Goal: Task Accomplishment & Management: Manage account settings

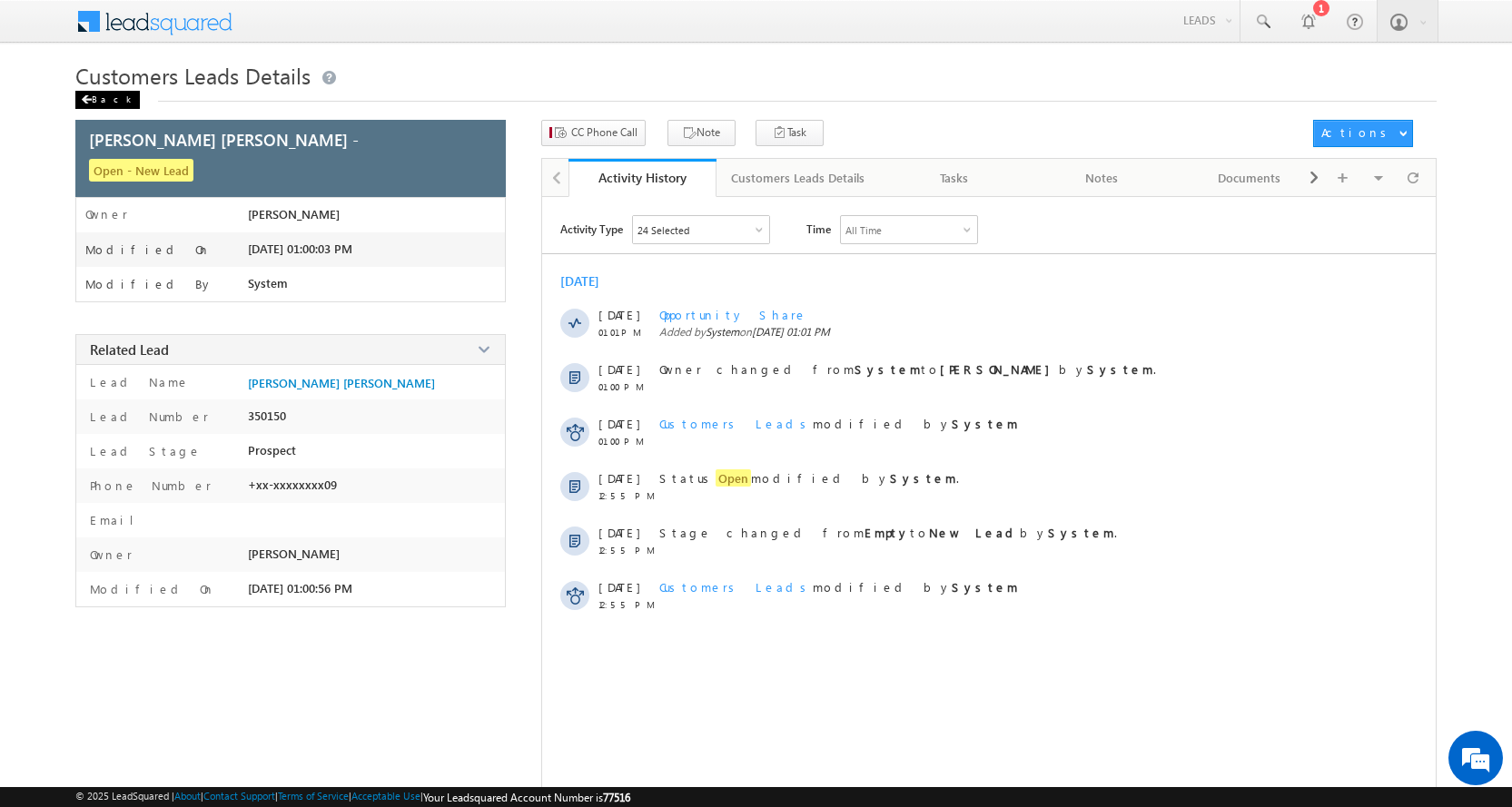
click at [96, 97] on div "Back" at bounding box center [107, 100] width 64 height 18
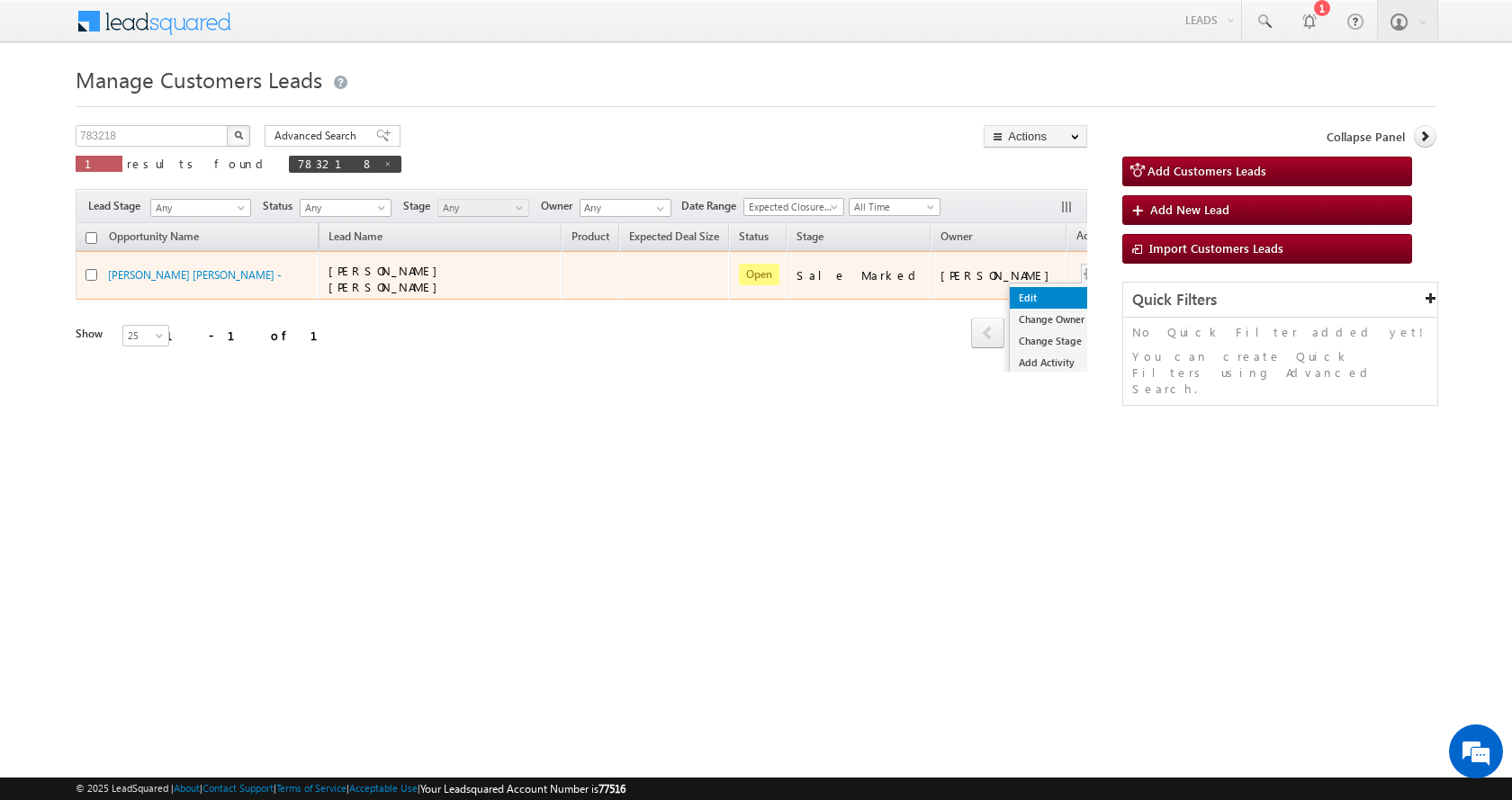
click at [1010, 287] on link "Edit" at bounding box center [1054, 298] width 90 height 22
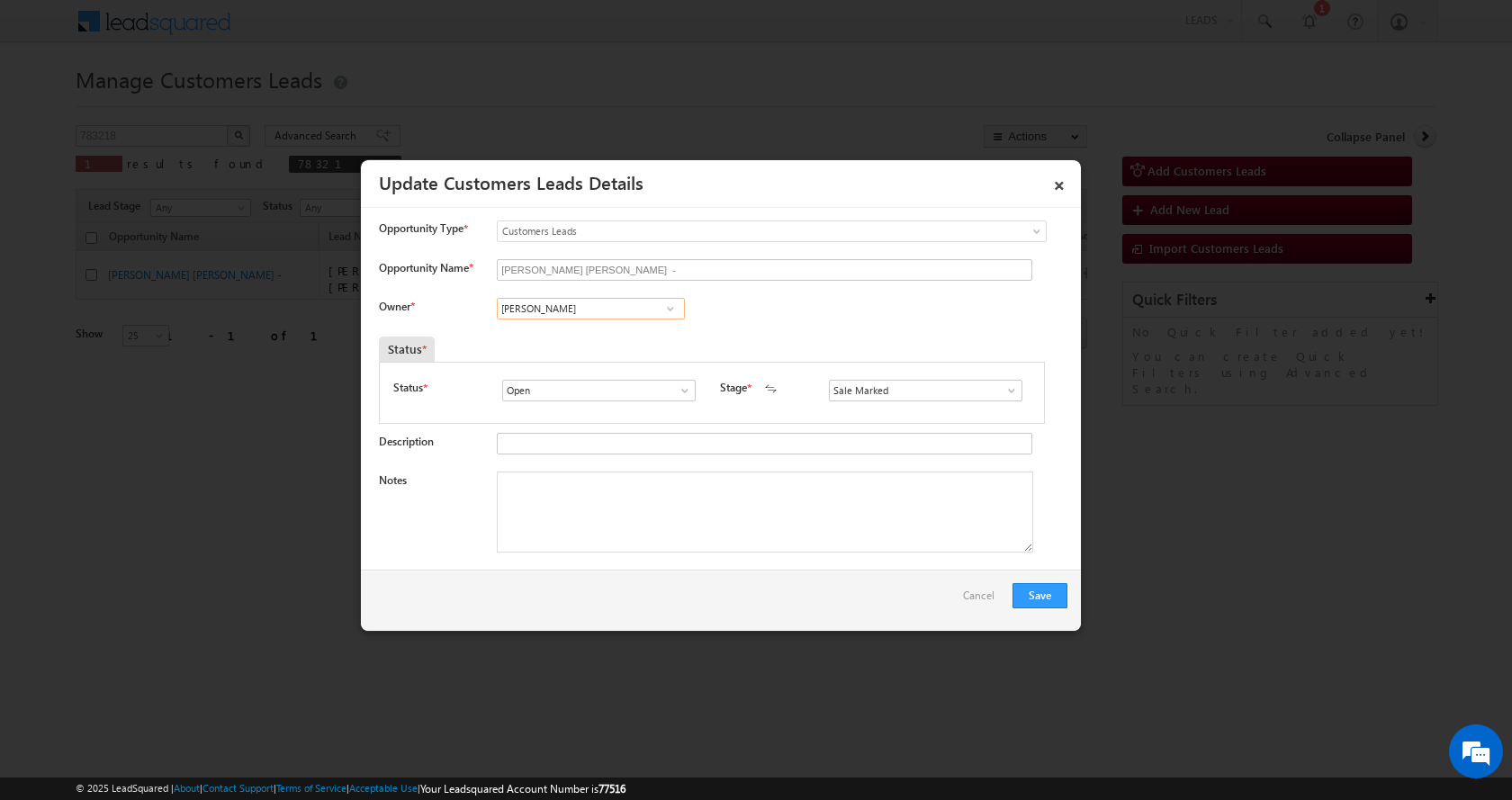
click at [533, 305] on input "Awadhesh Gautam" at bounding box center [591, 309] width 188 height 22
paste input "Satendra Dixit"
click at [569, 337] on span "satendra.dixit@sgrlimited.in" at bounding box center [585, 343] width 162 height 14
type input "Satendra Dixit"
click at [575, 511] on textarea "Notes" at bounding box center [765, 511] width 536 height 81
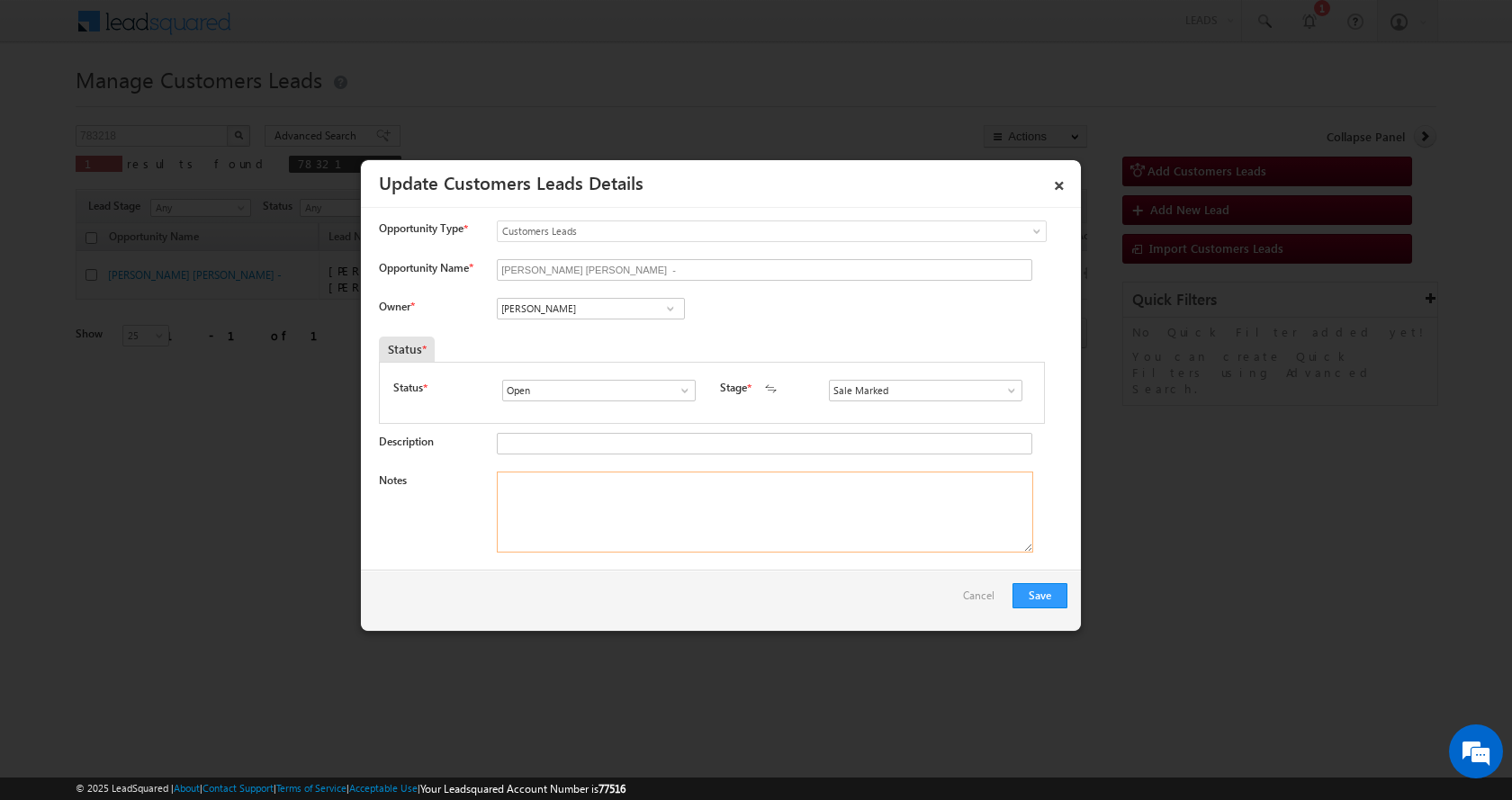
paste textarea "Deependra Kumar Srivastav-9936005909-PLOT CONSTRUCTION-LOAN-35 L-P-25-JOB-32 K-…"
type textarea "Deependra Kumar Srivastav-9936005909-PLOT CONSTRUCTION-LOAN-35 L-P-25-JOB-32 K-…"
click at [1033, 587] on button "Save" at bounding box center [1040, 596] width 55 height 25
